Goal: Task Accomplishment & Management: Use online tool/utility

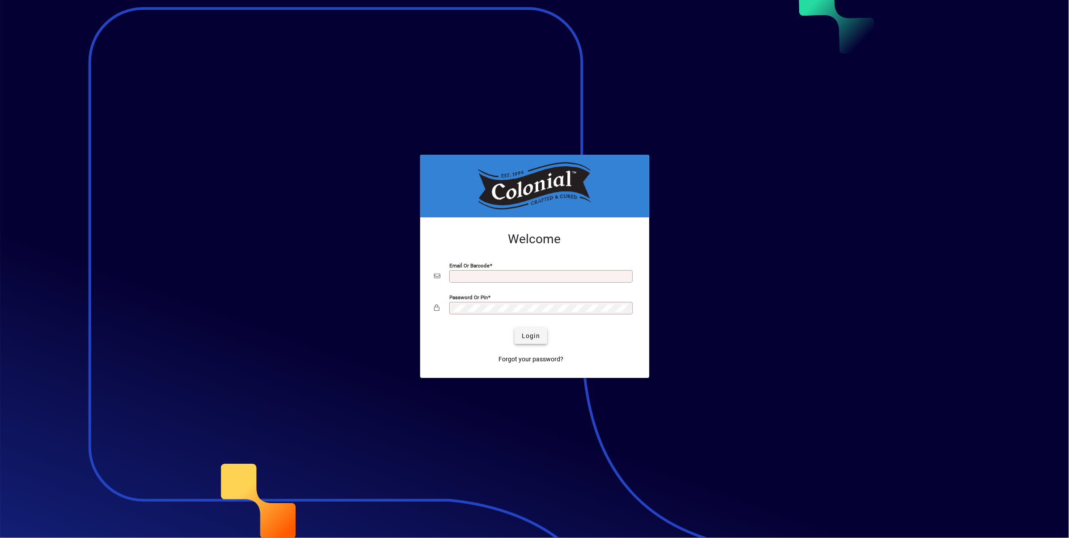
type input "**********"
click at [535, 337] on span "Login" at bounding box center [531, 335] width 18 height 9
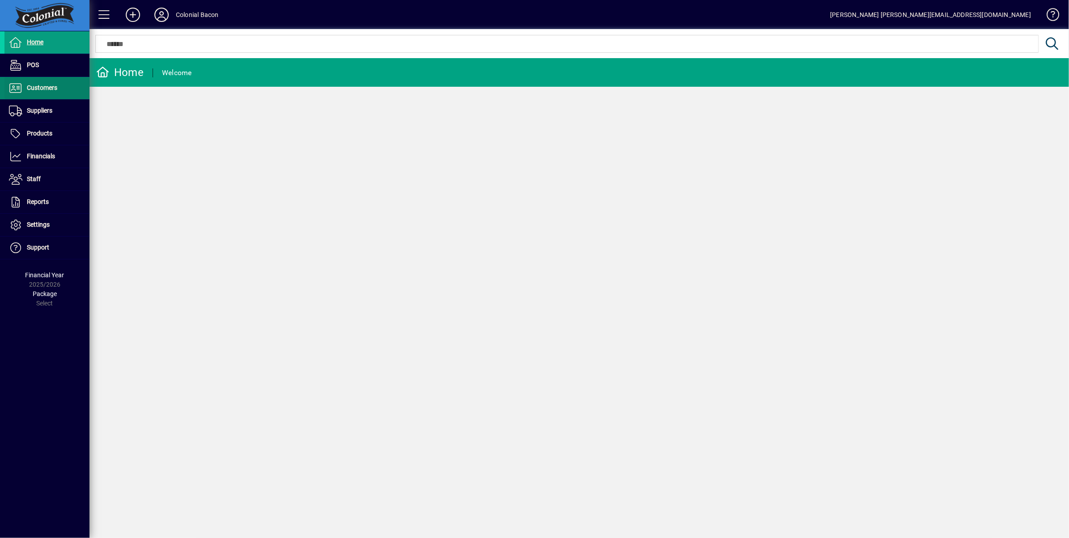
click at [47, 85] on span "Customers" at bounding box center [42, 87] width 30 height 7
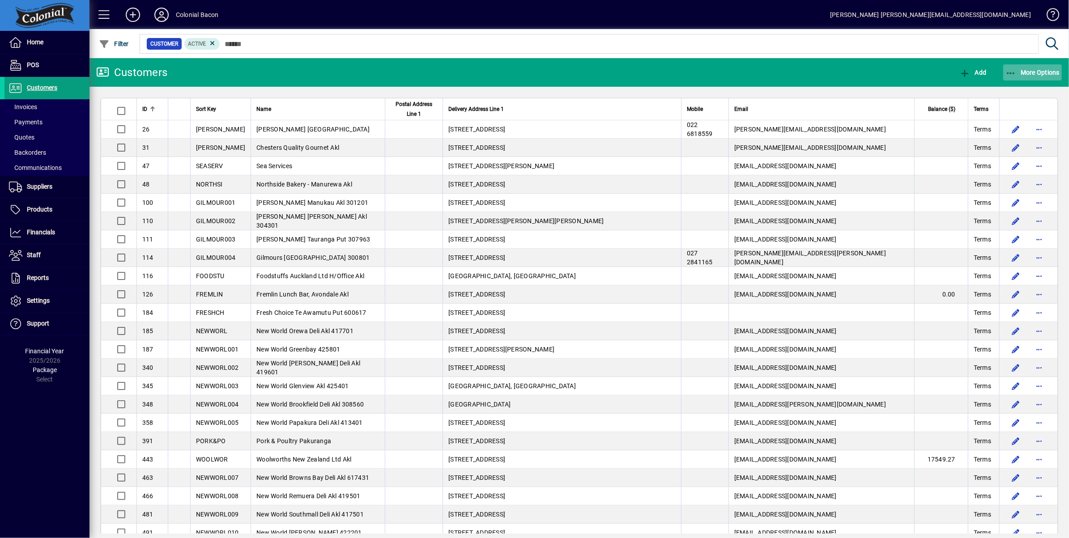
click at [1037, 72] on span "More Options" at bounding box center [1032, 72] width 55 height 7
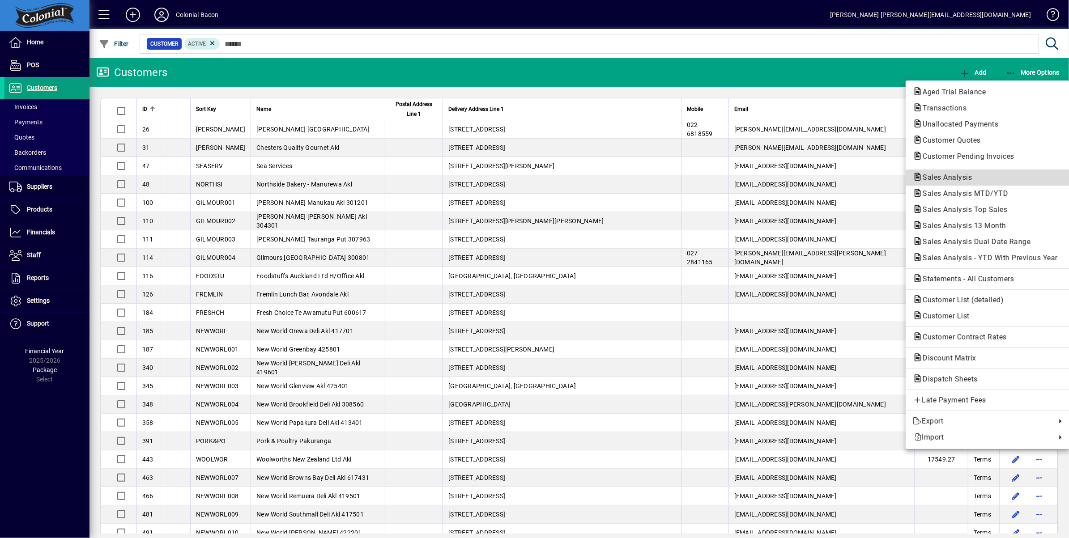
click at [970, 179] on span "Sales Analysis" at bounding box center [944, 177] width 64 height 8
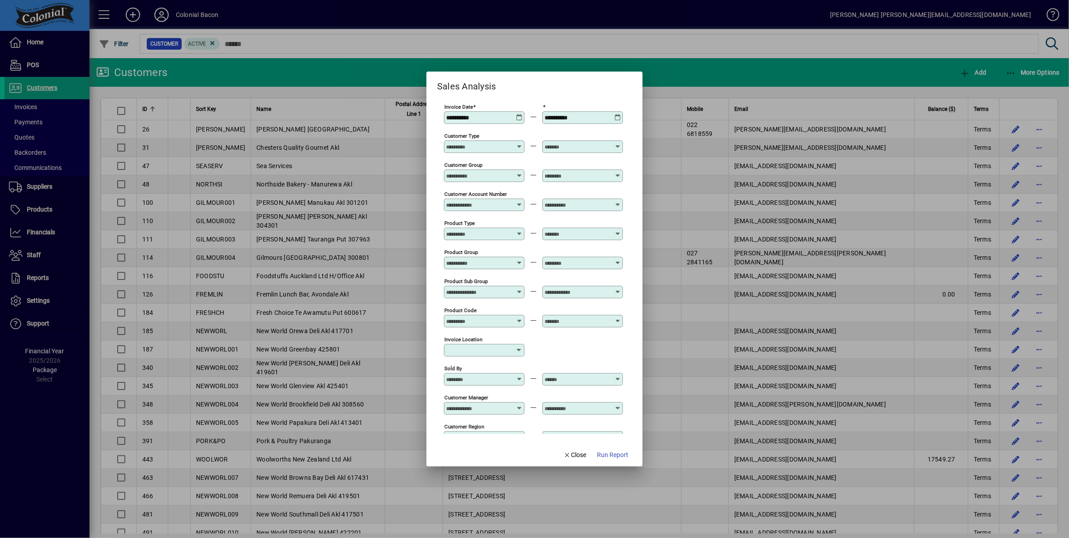
click at [619, 114] on icon at bounding box center [617, 114] width 7 height 0
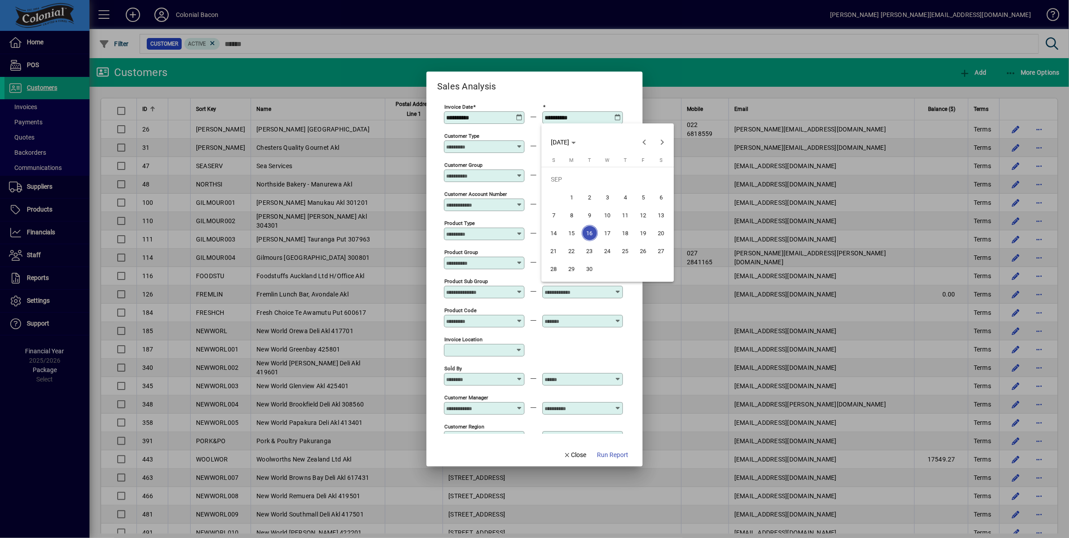
click at [557, 233] on span "14" at bounding box center [554, 233] width 16 height 16
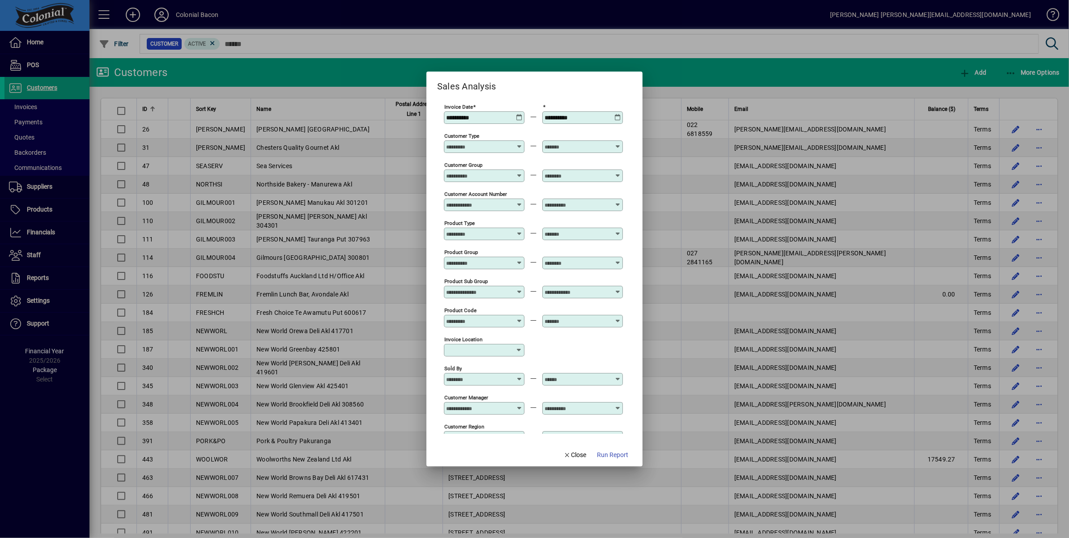
type input "**********"
click at [610, 458] on span "Run Report" at bounding box center [612, 454] width 31 height 9
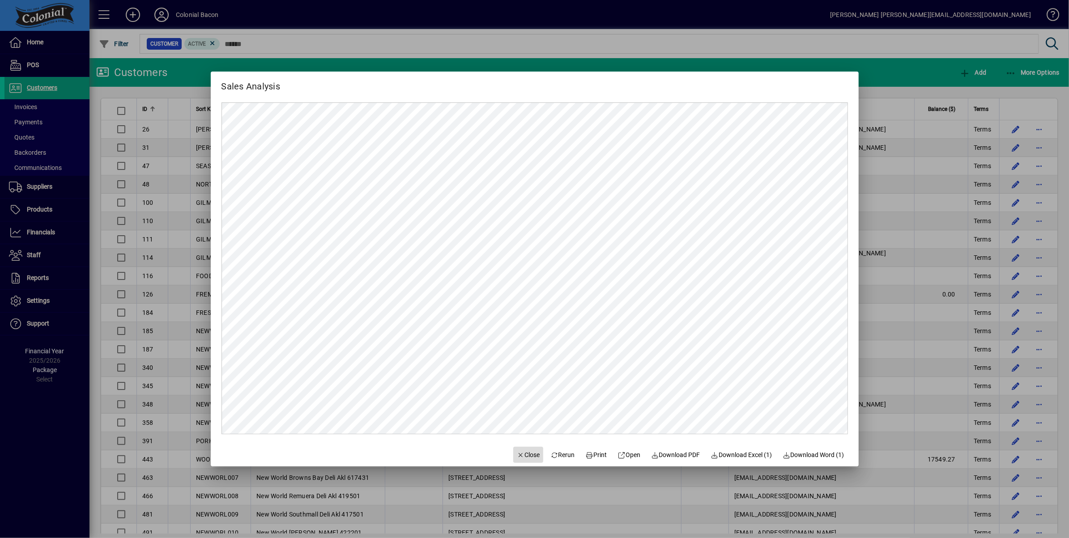
click at [522, 452] on span "Close" at bounding box center [528, 454] width 23 height 9
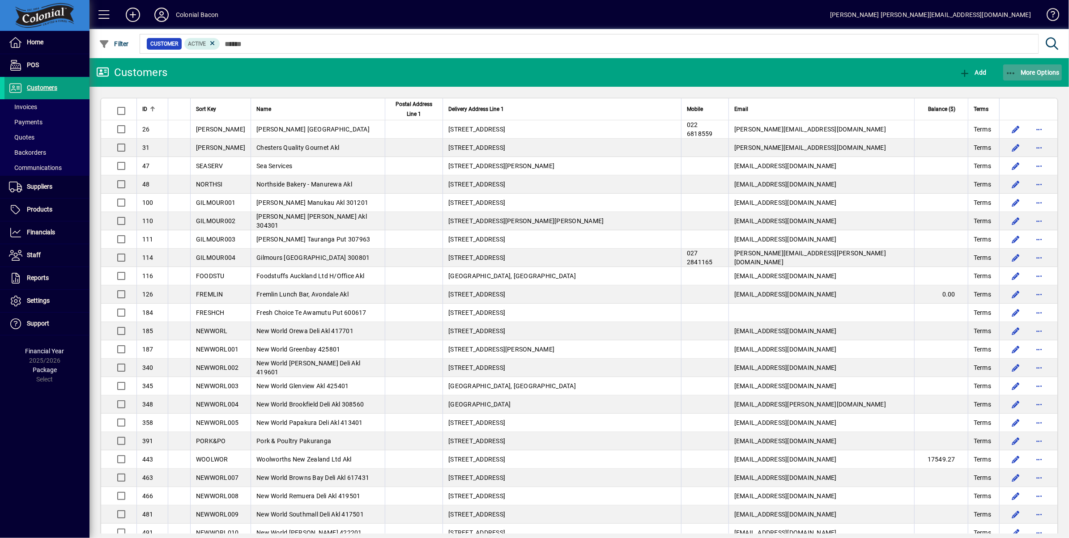
click at [1042, 72] on span "More Options" at bounding box center [1032, 72] width 55 height 7
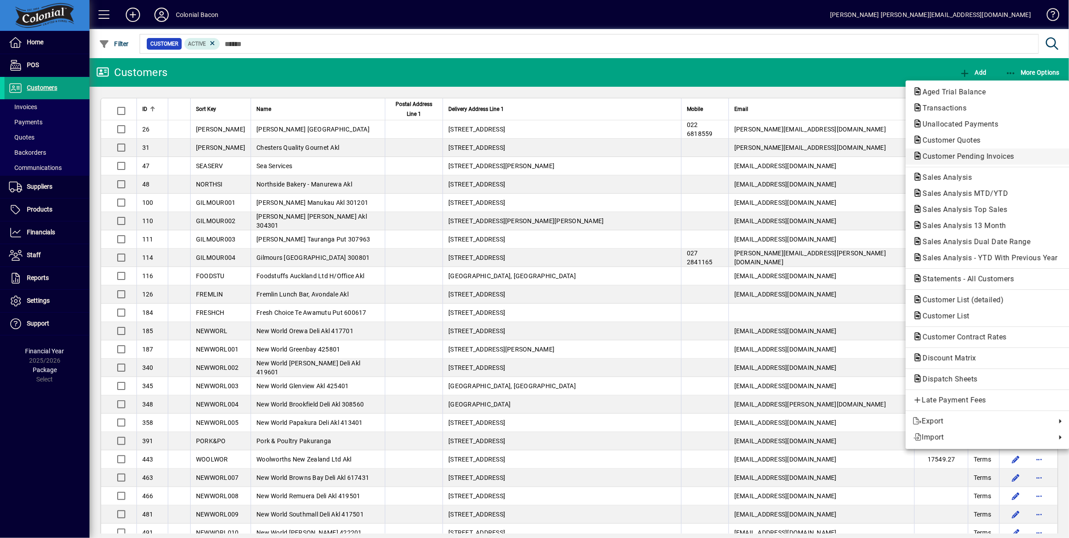
click at [965, 158] on span "Customer Pending Invoices" at bounding box center [965, 156] width 106 height 8
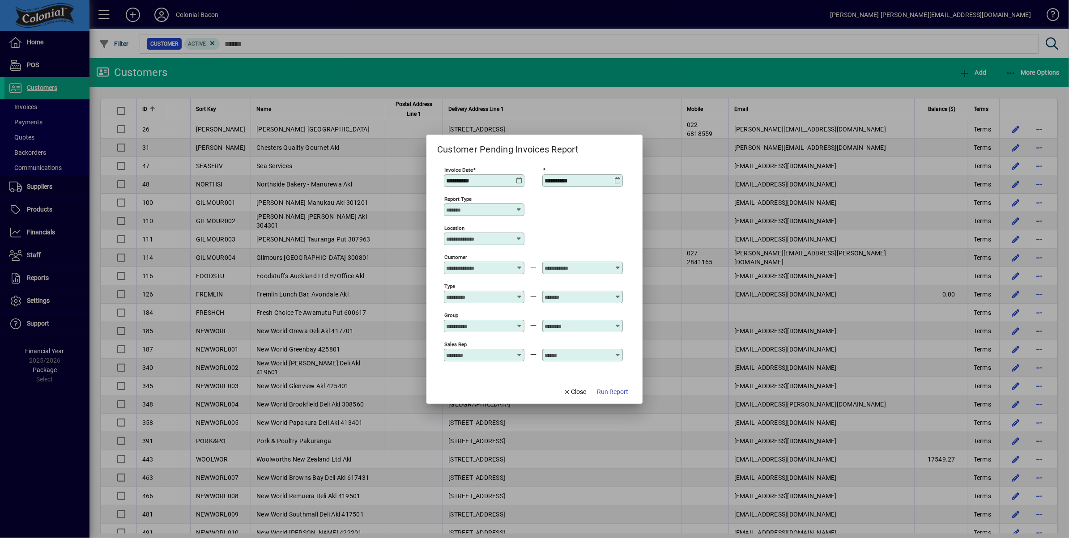
click at [619, 391] on span "Run Report" at bounding box center [612, 391] width 31 height 9
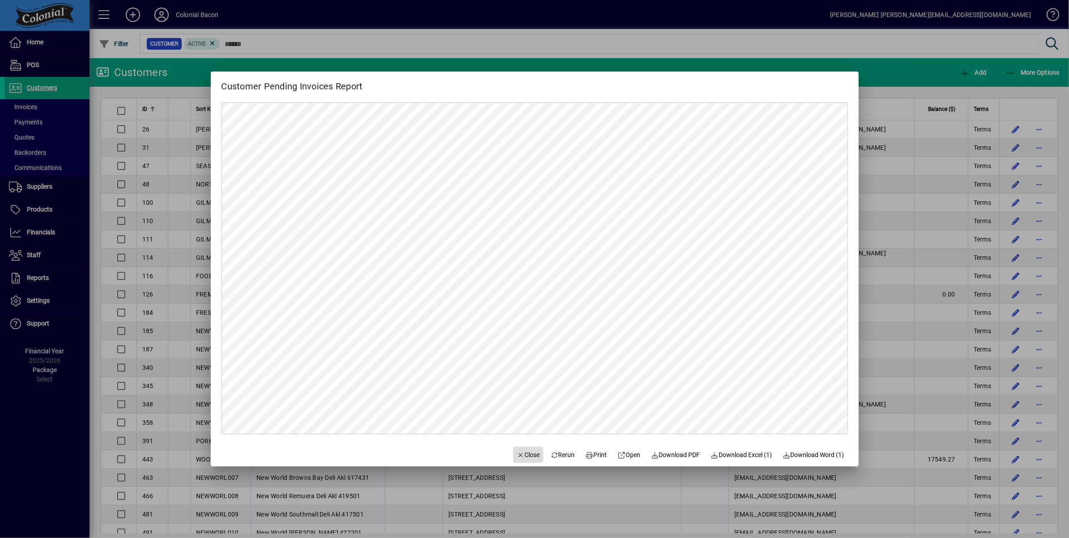
click at [526, 457] on span "Close" at bounding box center [528, 454] width 23 height 9
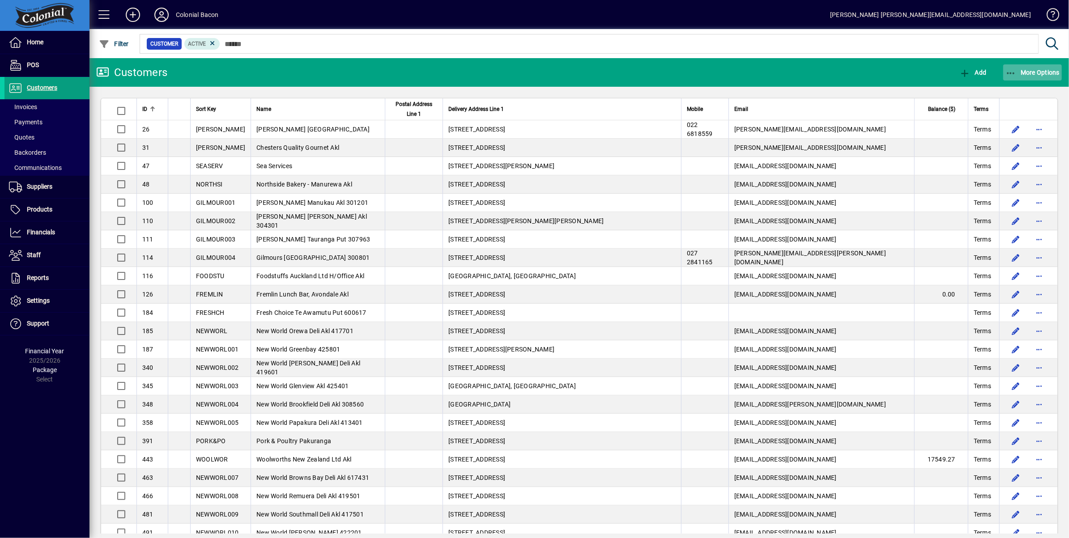
click at [1038, 72] on span "More Options" at bounding box center [1032, 72] width 55 height 7
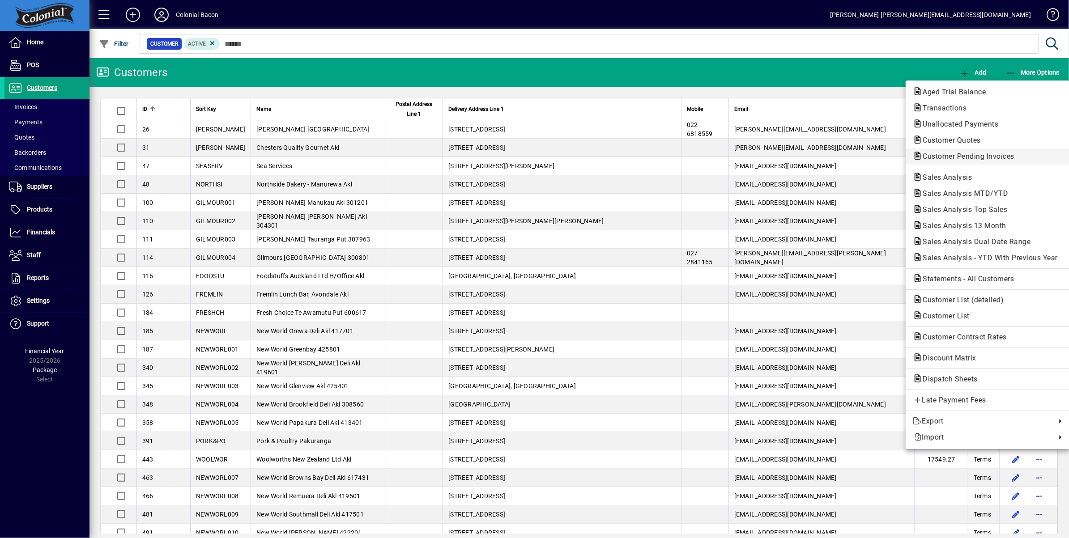
click at [984, 158] on span "Customer Pending Invoices" at bounding box center [965, 156] width 106 height 8
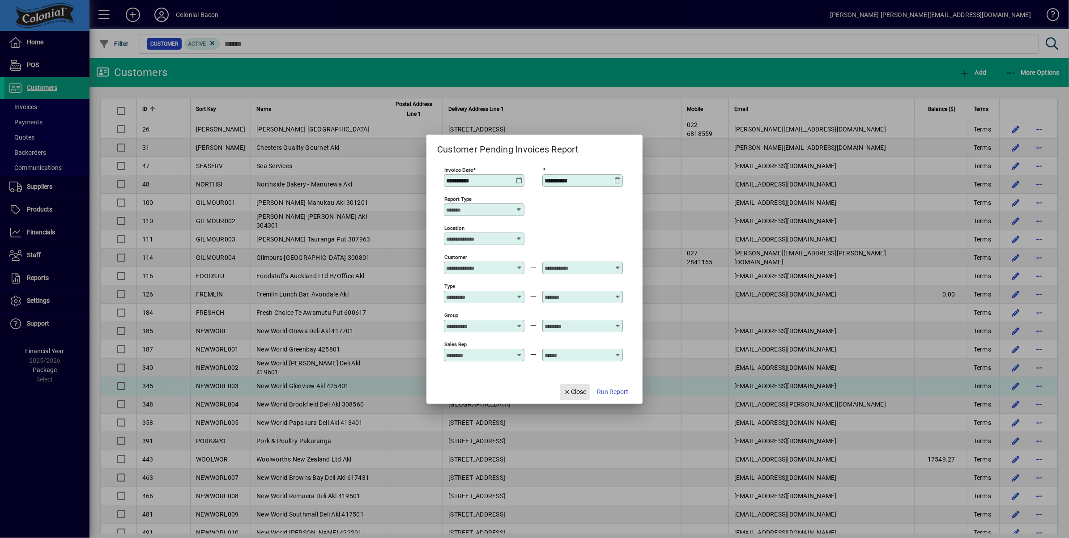
click at [576, 389] on span "Close" at bounding box center [574, 391] width 23 height 9
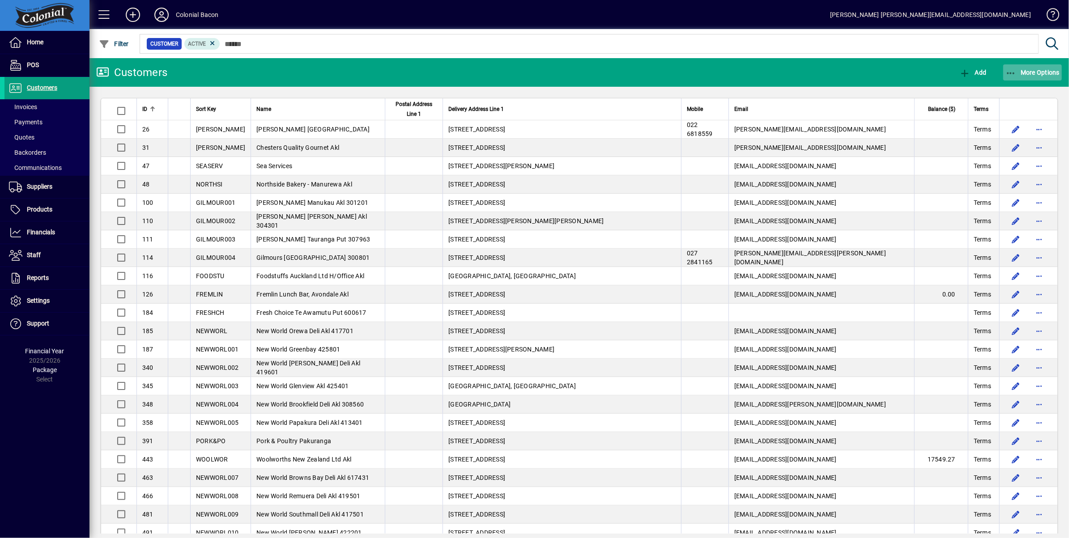
click at [1037, 76] on button "More Options" at bounding box center [1032, 72] width 59 height 16
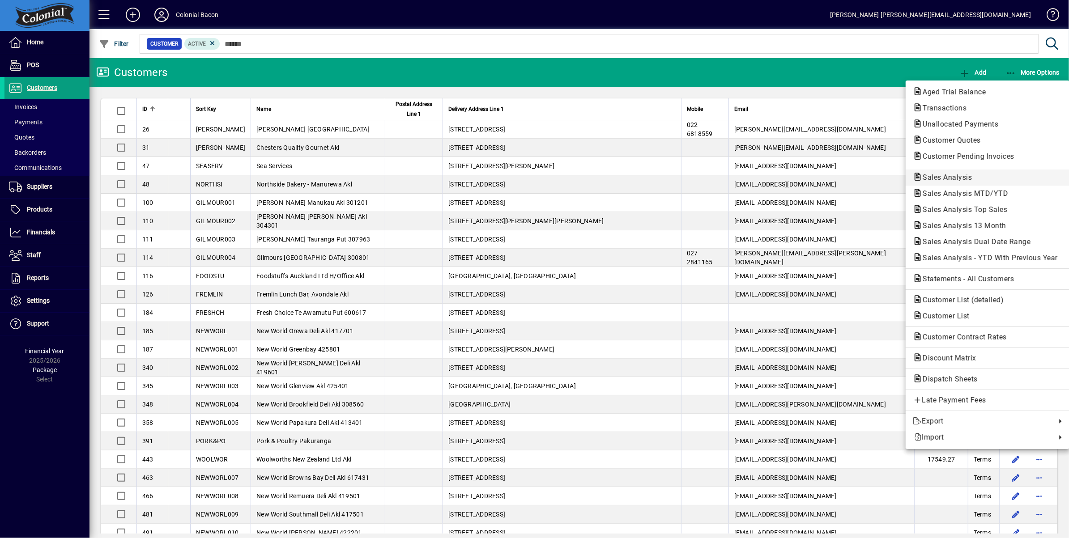
click at [959, 178] on span "Sales Analysis" at bounding box center [944, 177] width 64 height 8
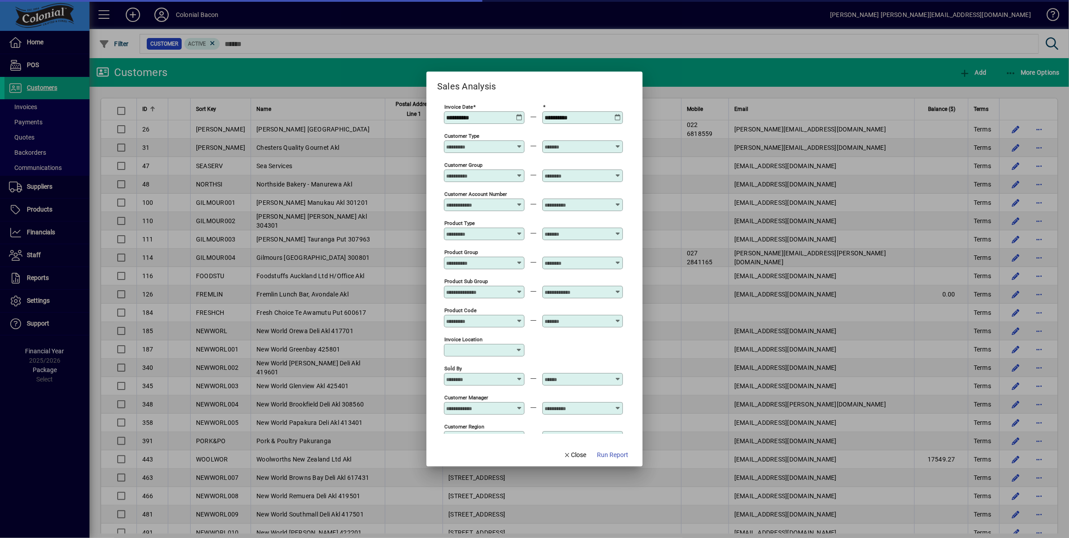
type input "**********"
click at [518, 114] on icon at bounding box center [519, 114] width 7 height 0
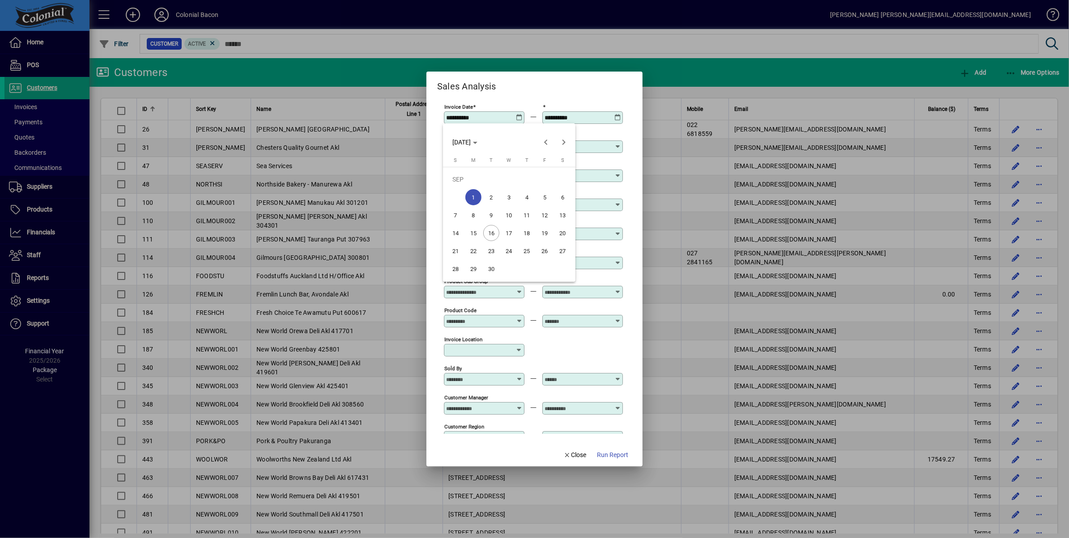
click at [471, 233] on span "15" at bounding box center [473, 233] width 16 height 16
type input "**********"
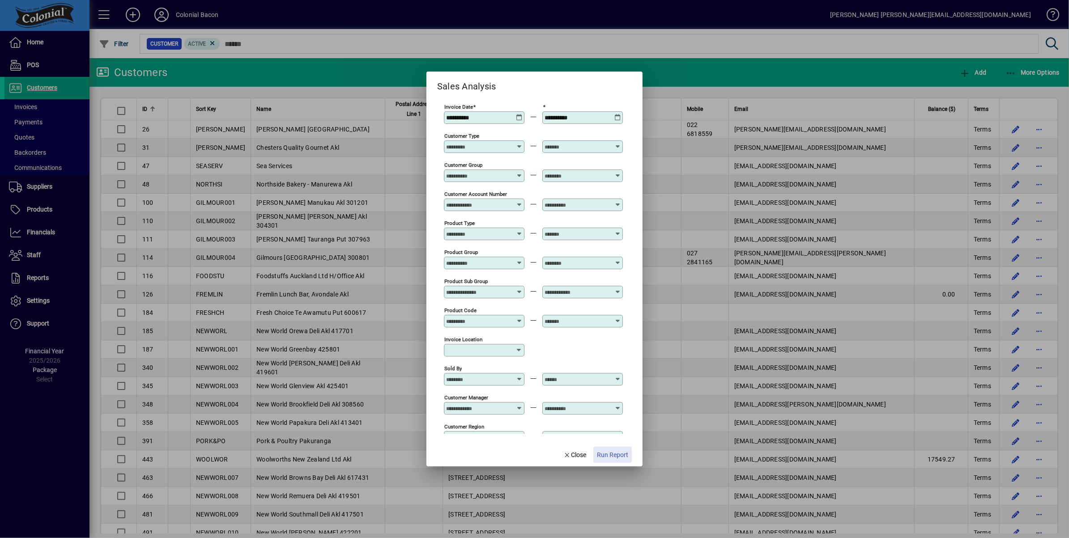
click at [617, 455] on span "Run Report" at bounding box center [612, 454] width 31 height 9
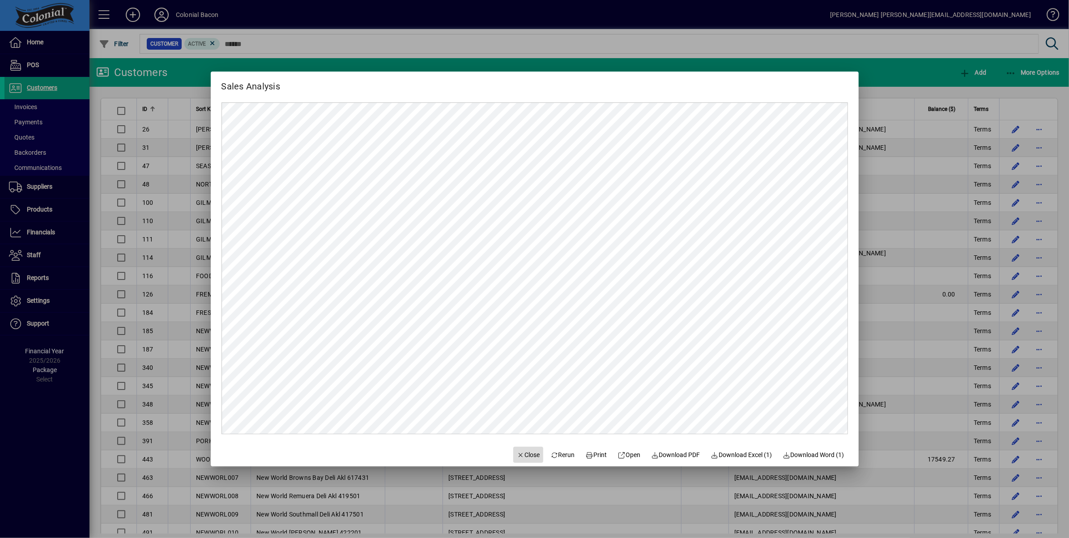
click at [518, 453] on span "Close" at bounding box center [528, 454] width 23 height 9
